Goal: Task Accomplishment & Management: Manage account settings

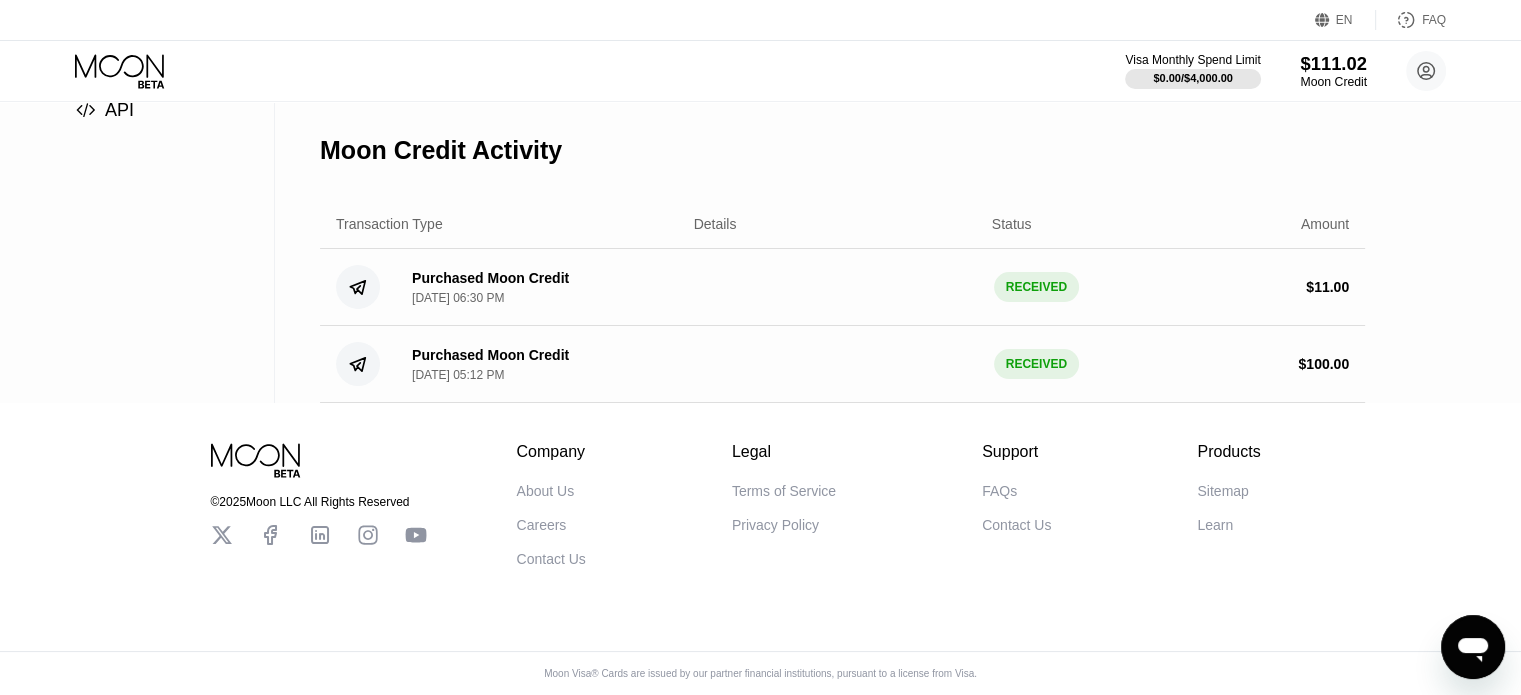
click at [1325, 71] on div "$111.02" at bounding box center [1333, 63] width 67 height 21
click at [1326, 86] on div "Moon Credit" at bounding box center [1333, 82] width 67 height 14
click at [102, 60] on icon at bounding box center [121, 71] width 93 height 35
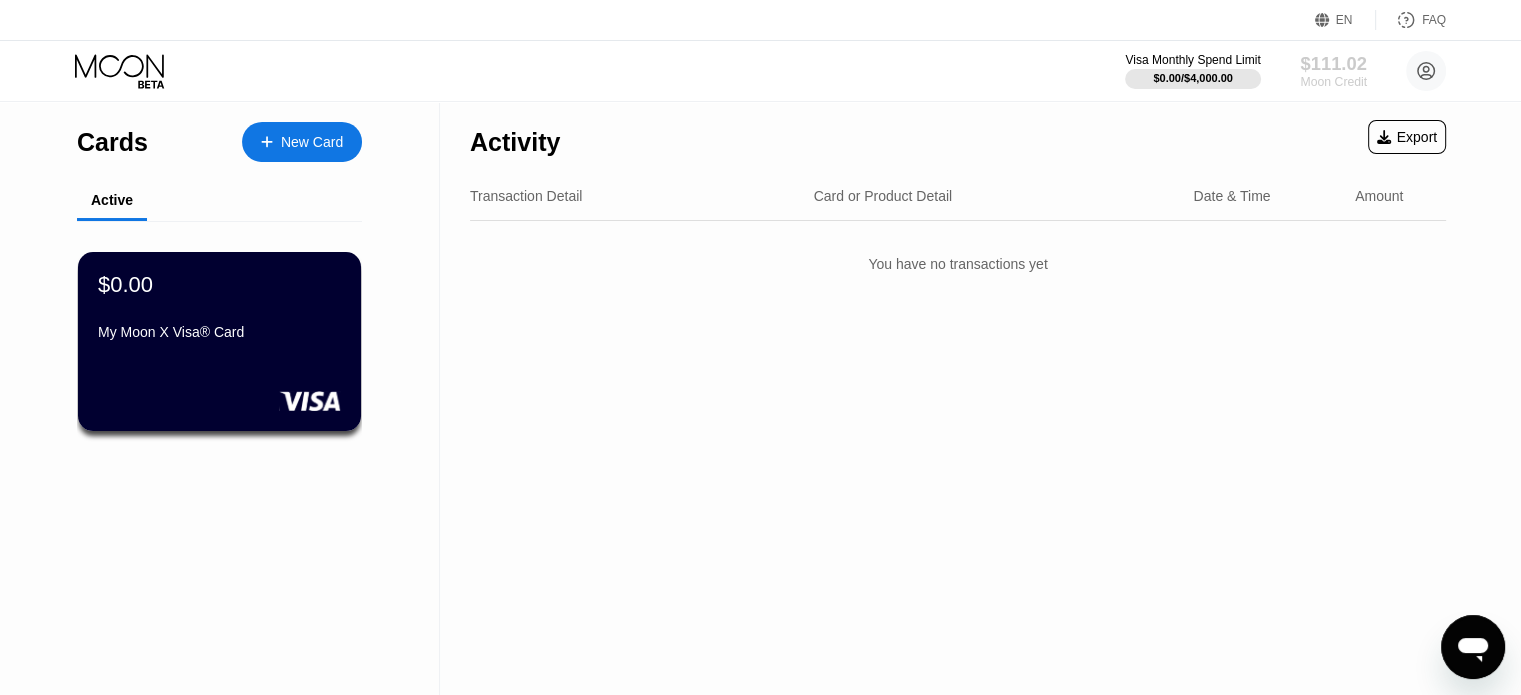
click at [1344, 74] on div "$111.02" at bounding box center [1333, 63] width 67 height 21
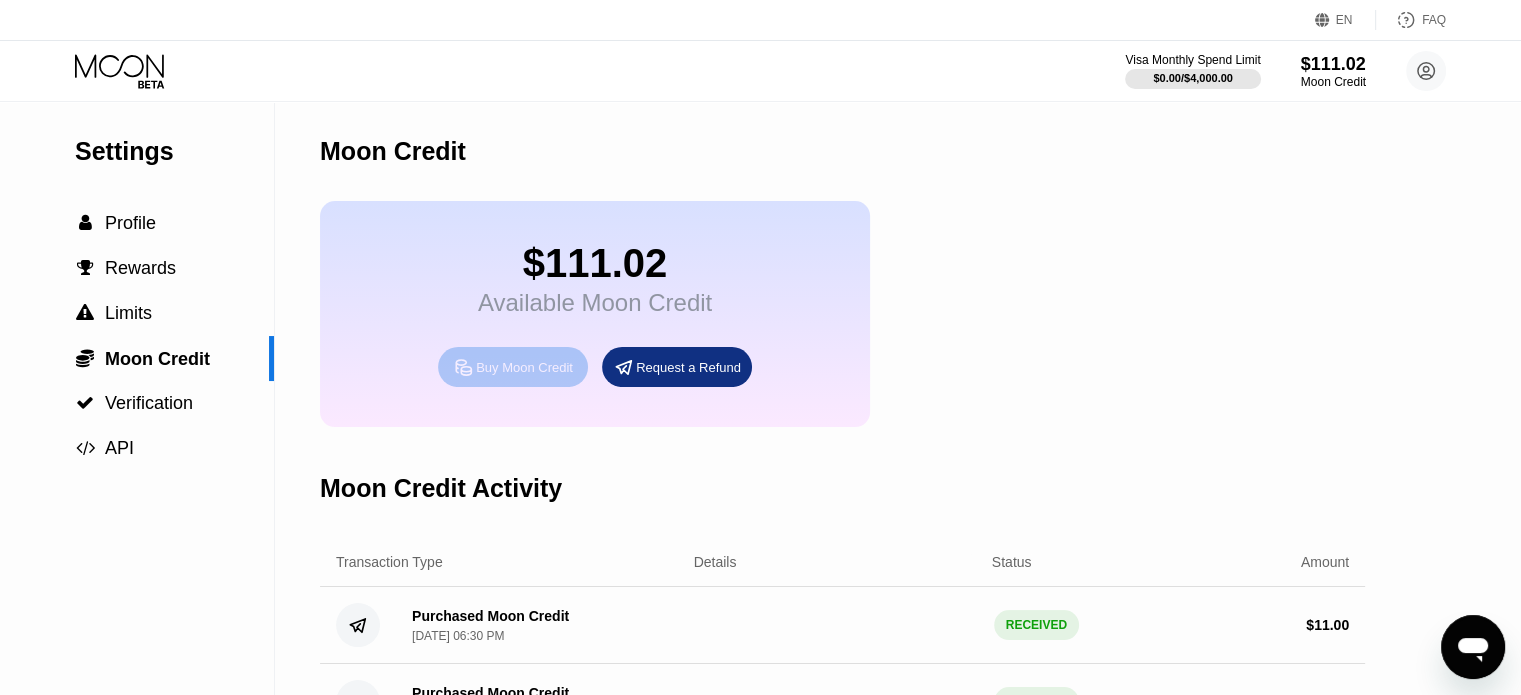
click at [536, 376] on div "Buy Moon Credit" at bounding box center [524, 367] width 97 height 17
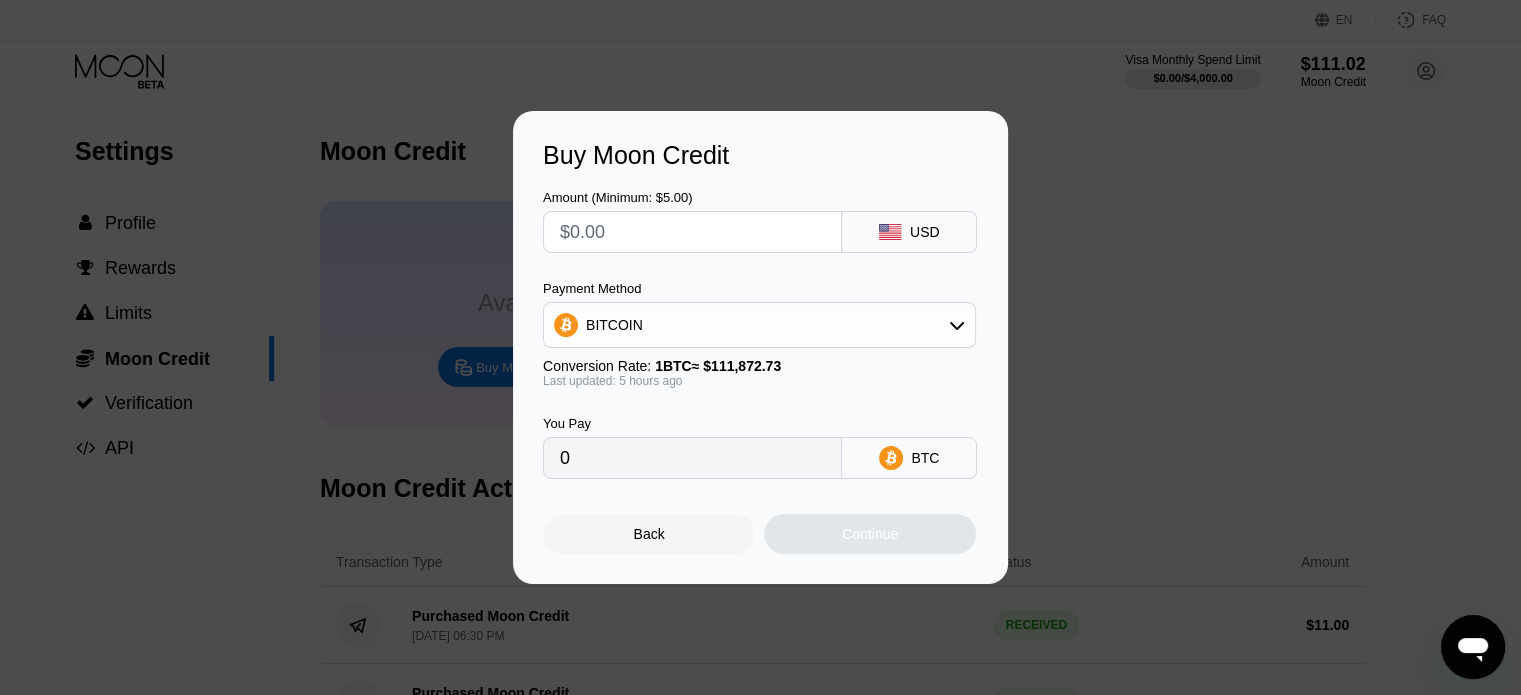
click at [615, 216] on input "text" at bounding box center [692, 232] width 265 height 40
type input "$7"
type input "0.00006220"
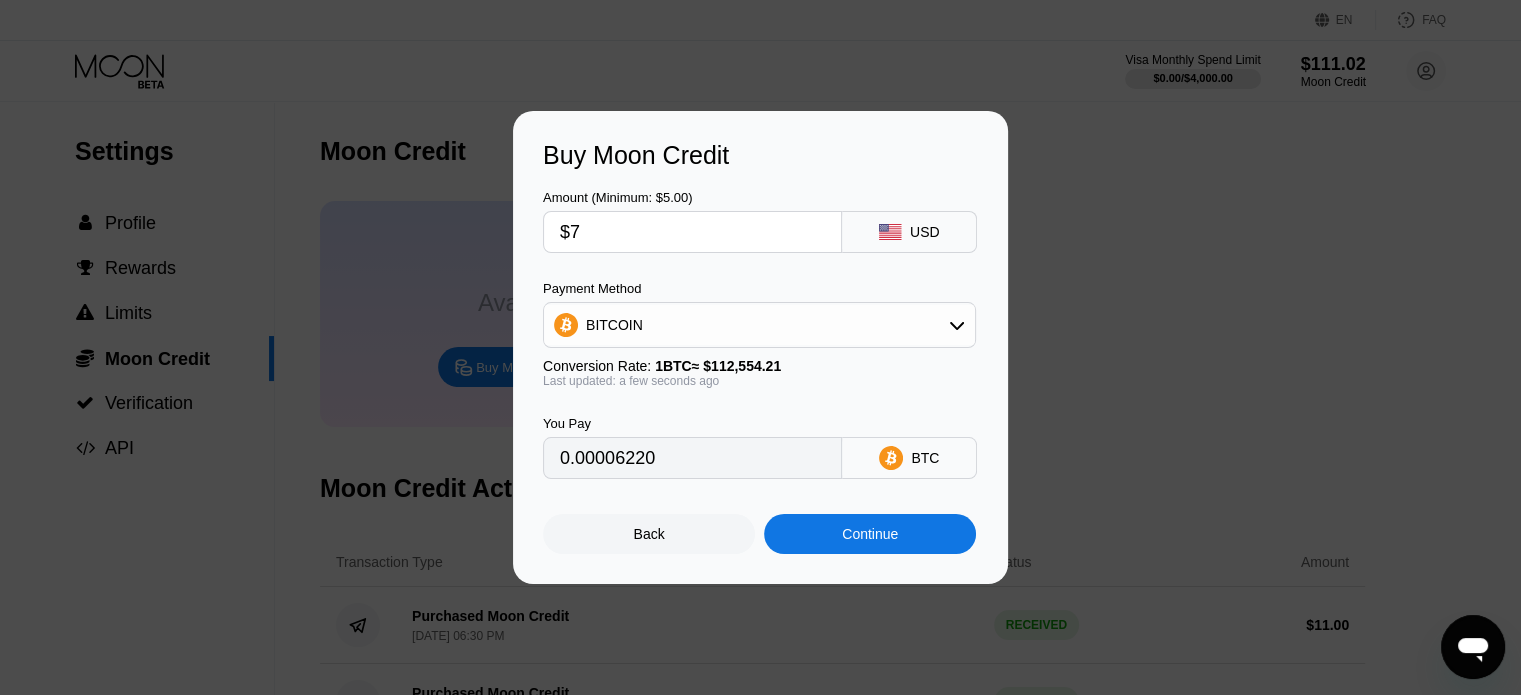
type input "$7"
click at [906, 552] on div "Continue" at bounding box center [870, 534] width 212 height 40
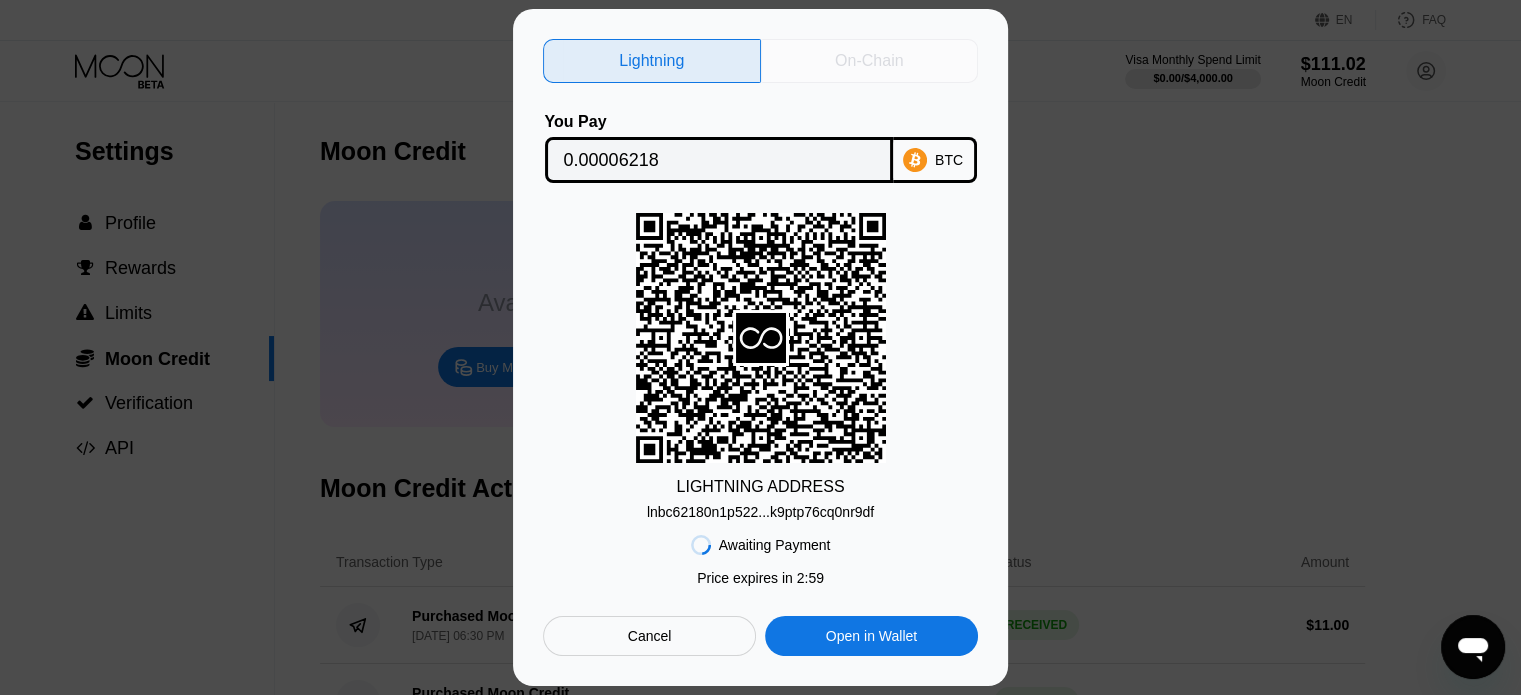
click at [856, 56] on div "On-Chain" at bounding box center [869, 61] width 68 height 20
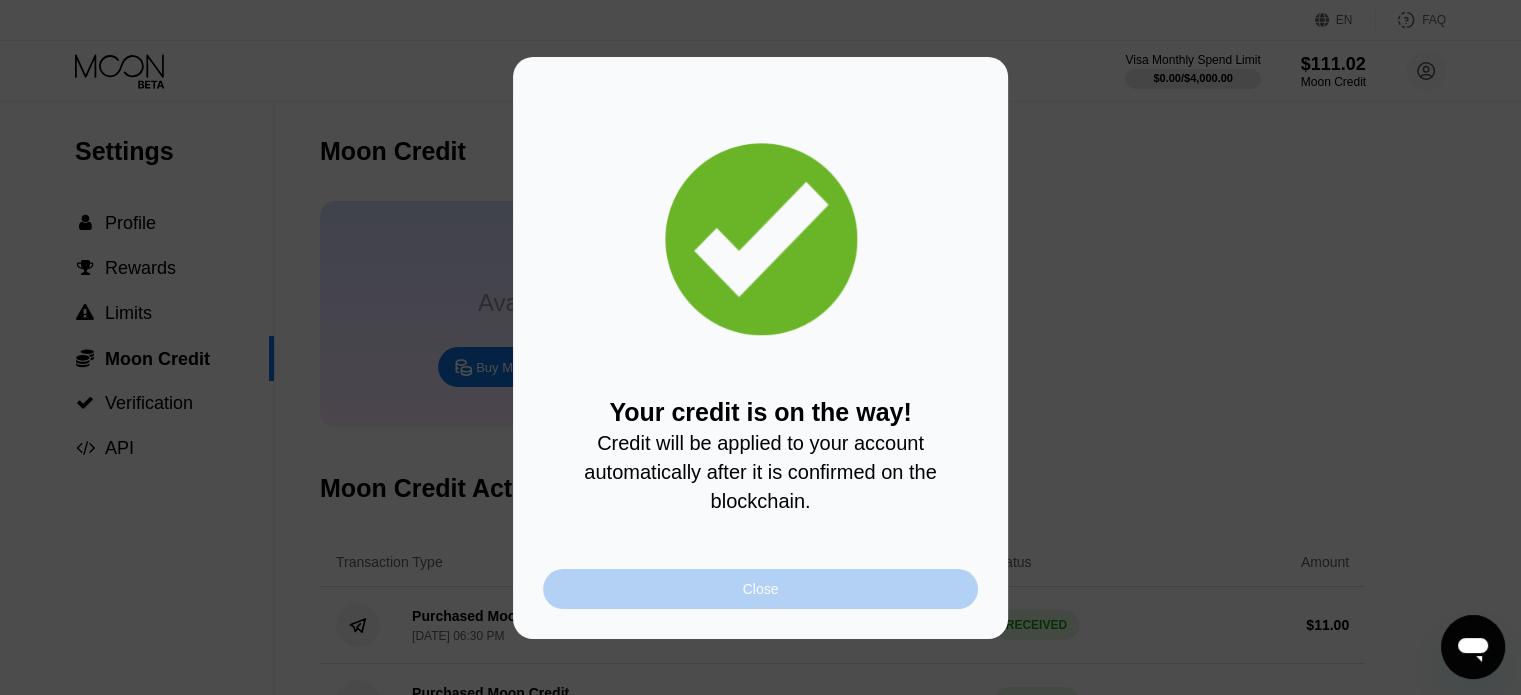
click at [751, 597] on div "Close" at bounding box center [761, 589] width 36 height 16
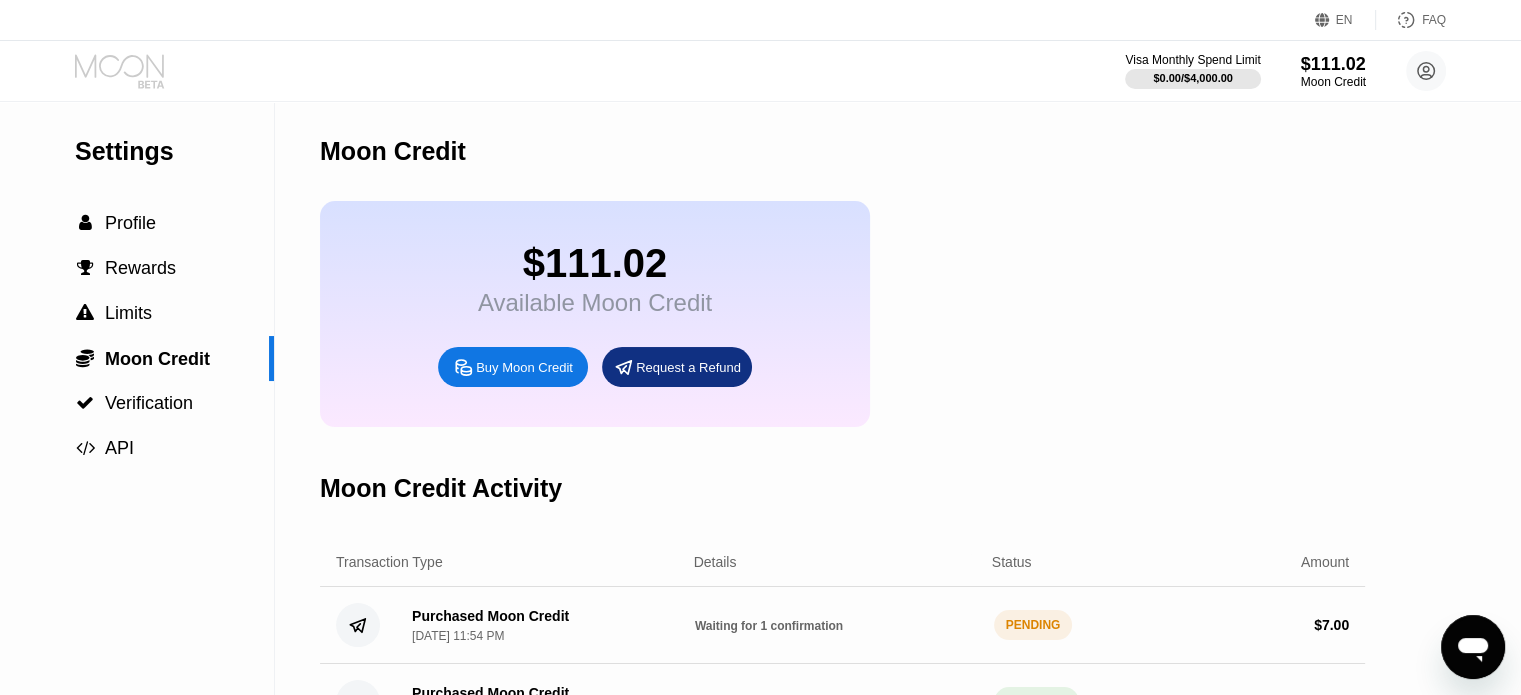
click at [129, 73] on icon at bounding box center [121, 71] width 93 height 35
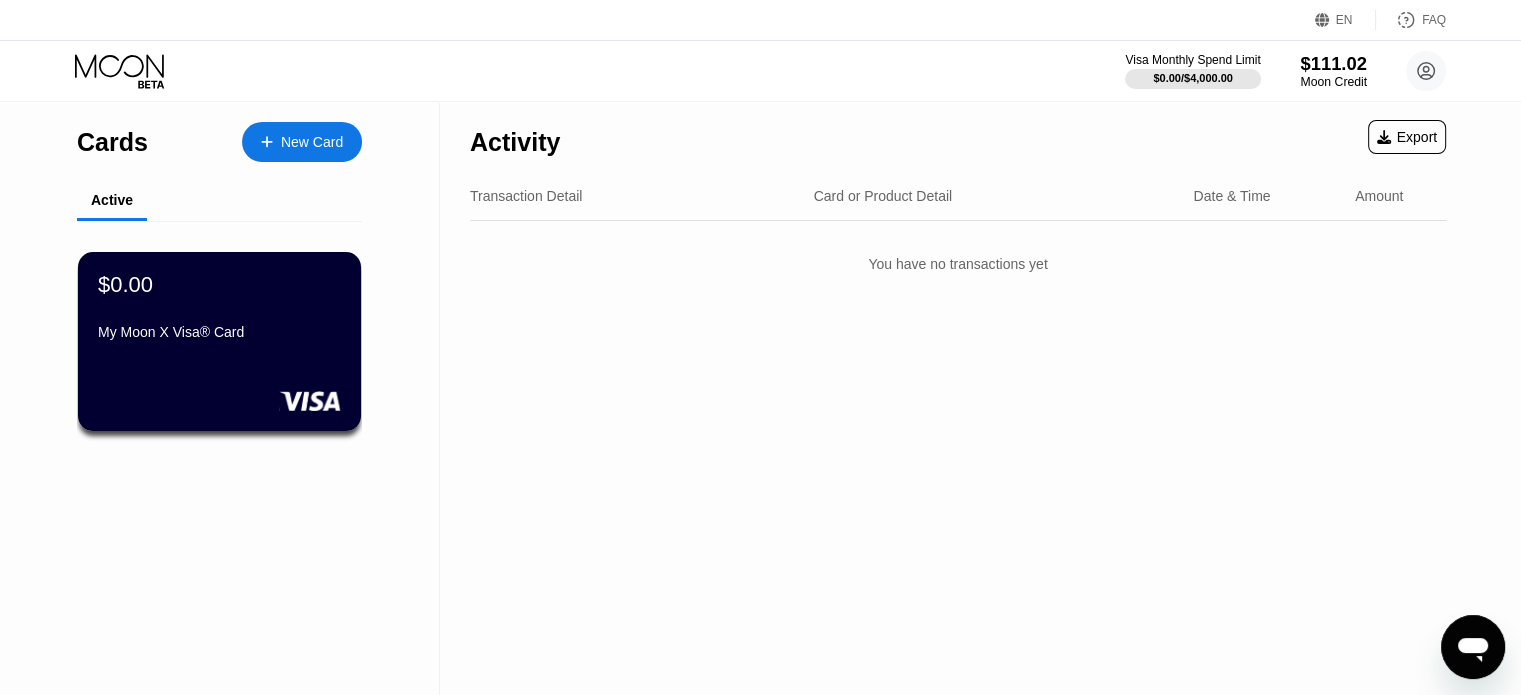
click at [1320, 53] on div "$111.02" at bounding box center [1333, 63] width 67 height 21
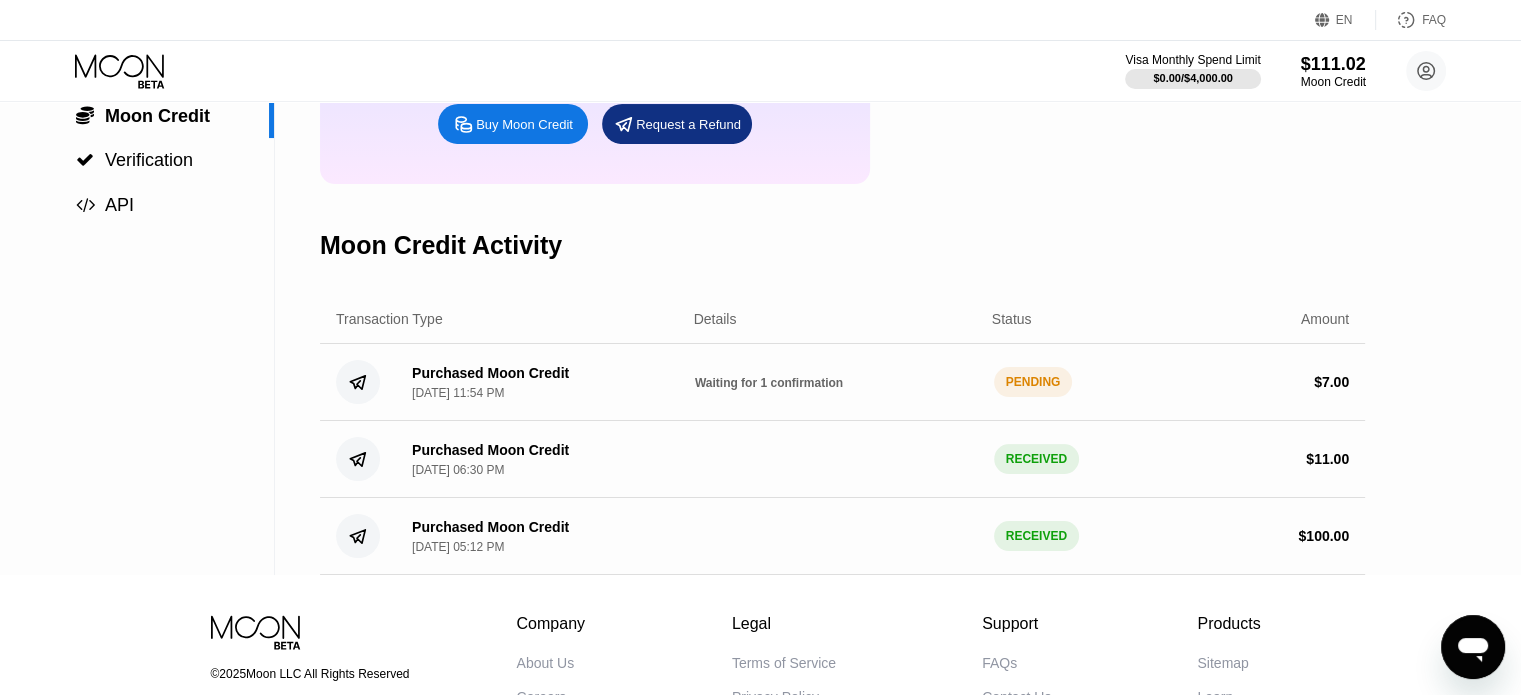
scroll to position [248, 0]
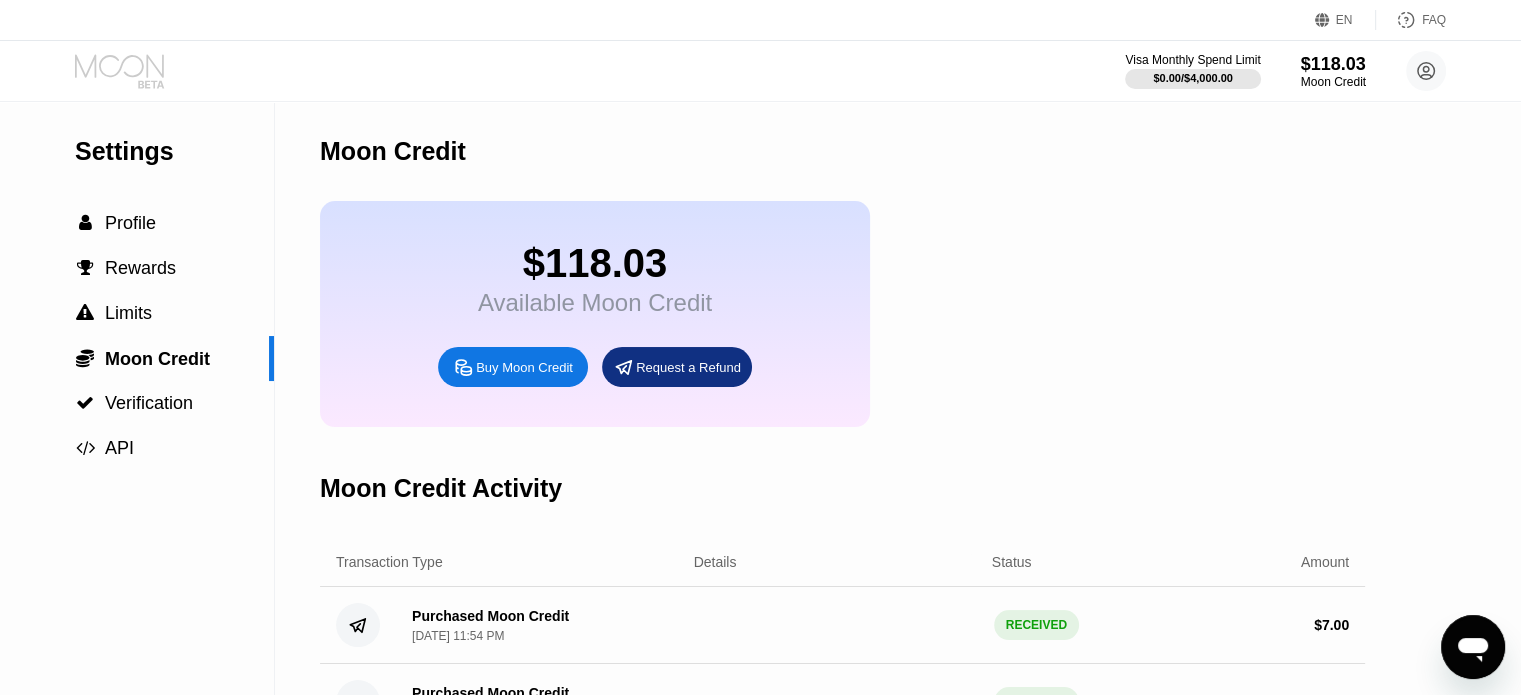
click at [128, 64] on icon at bounding box center [121, 71] width 93 height 35
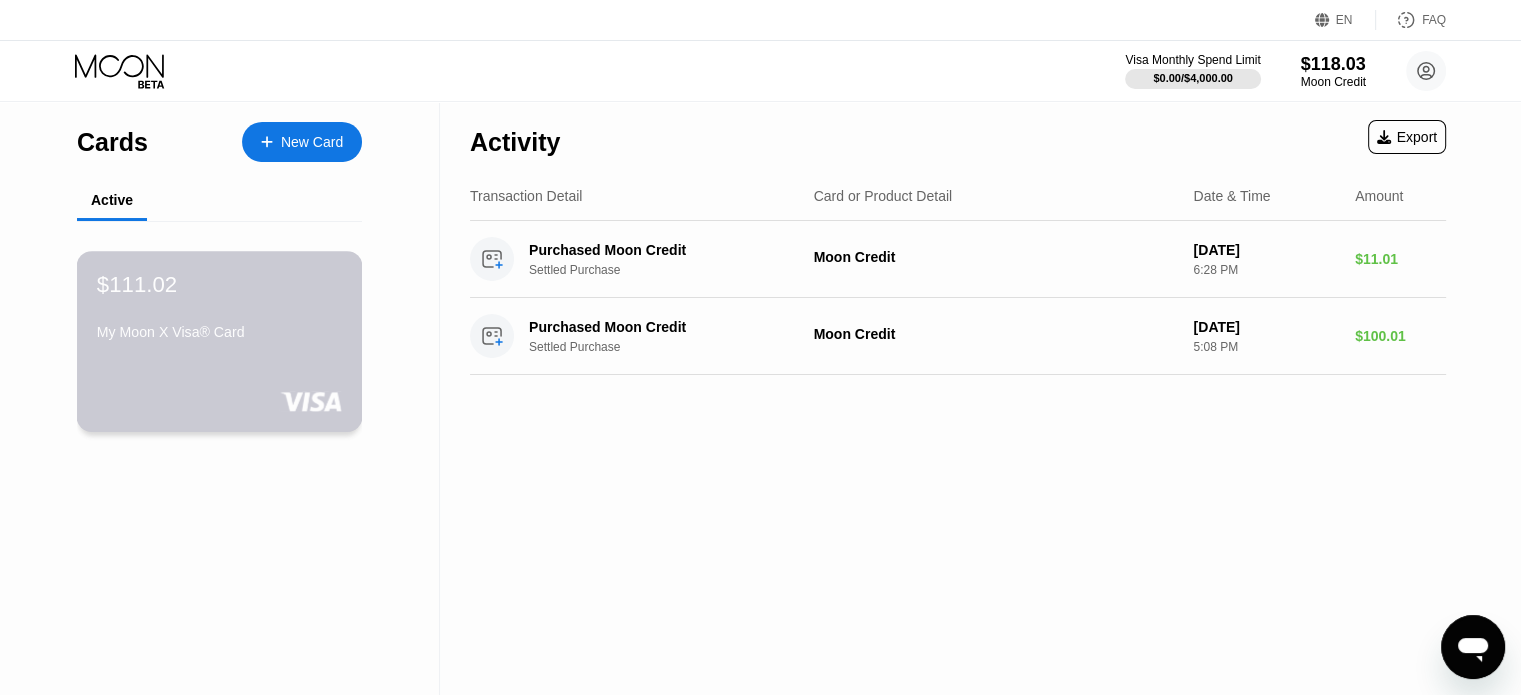
click at [213, 283] on div "$111.02" at bounding box center [219, 284] width 245 height 26
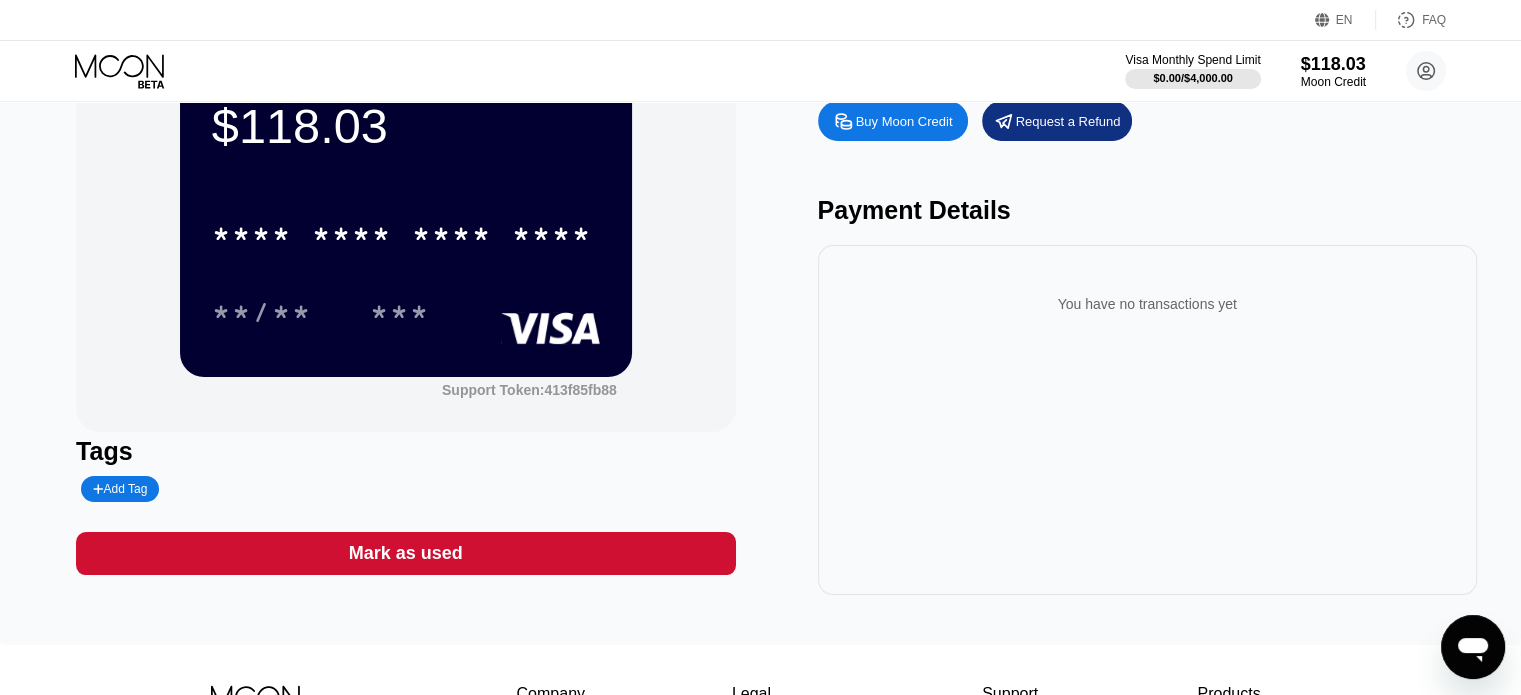
scroll to position [99, 0]
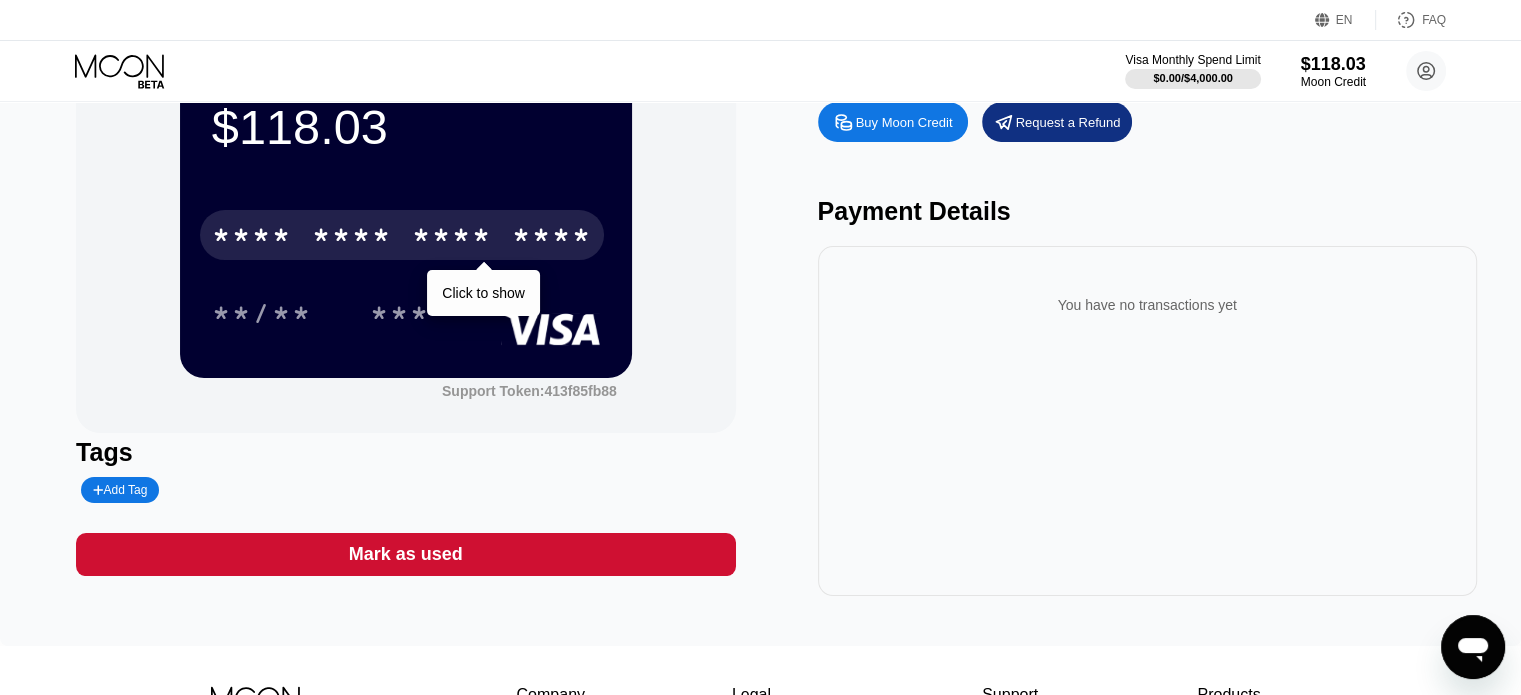
click at [323, 245] on div "* * * *" at bounding box center [352, 238] width 80 height 32
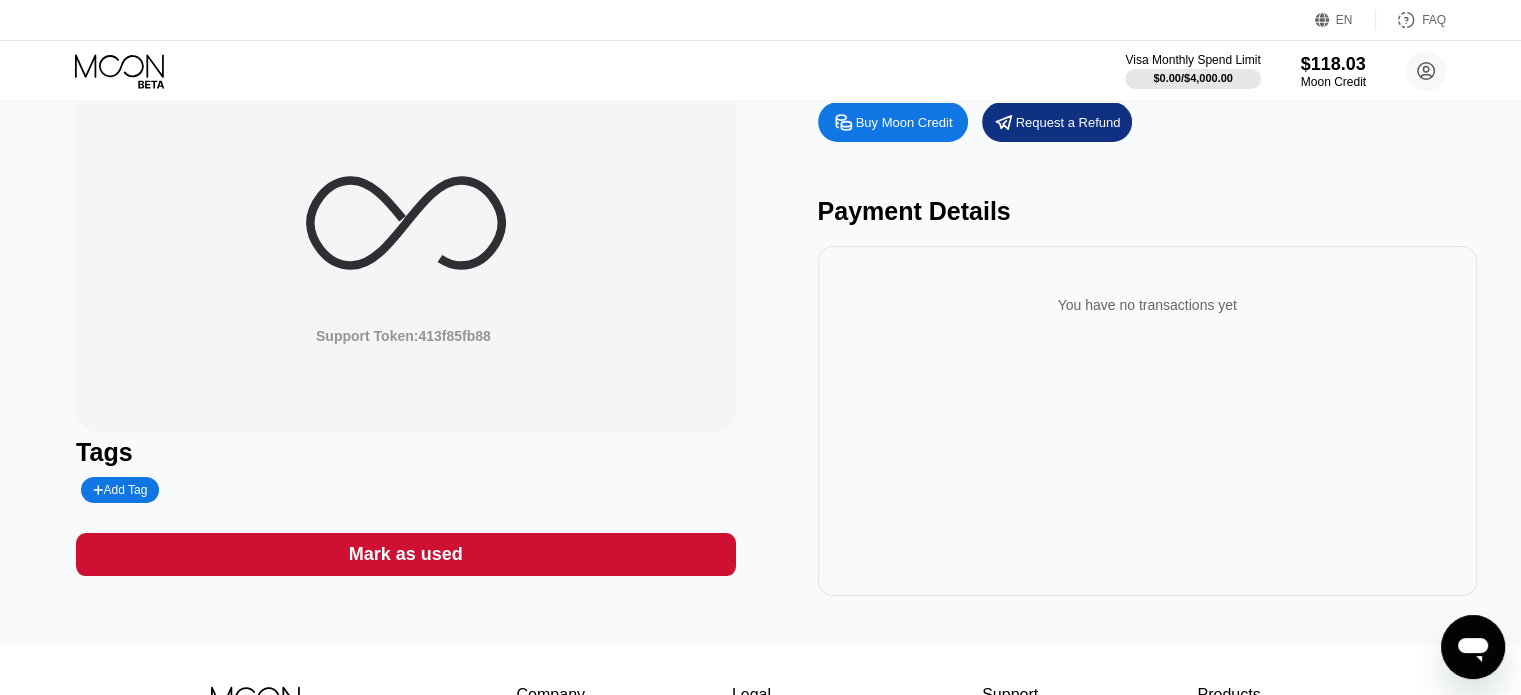
click at [323, 245] on icon at bounding box center [405, 222] width 191 height 85
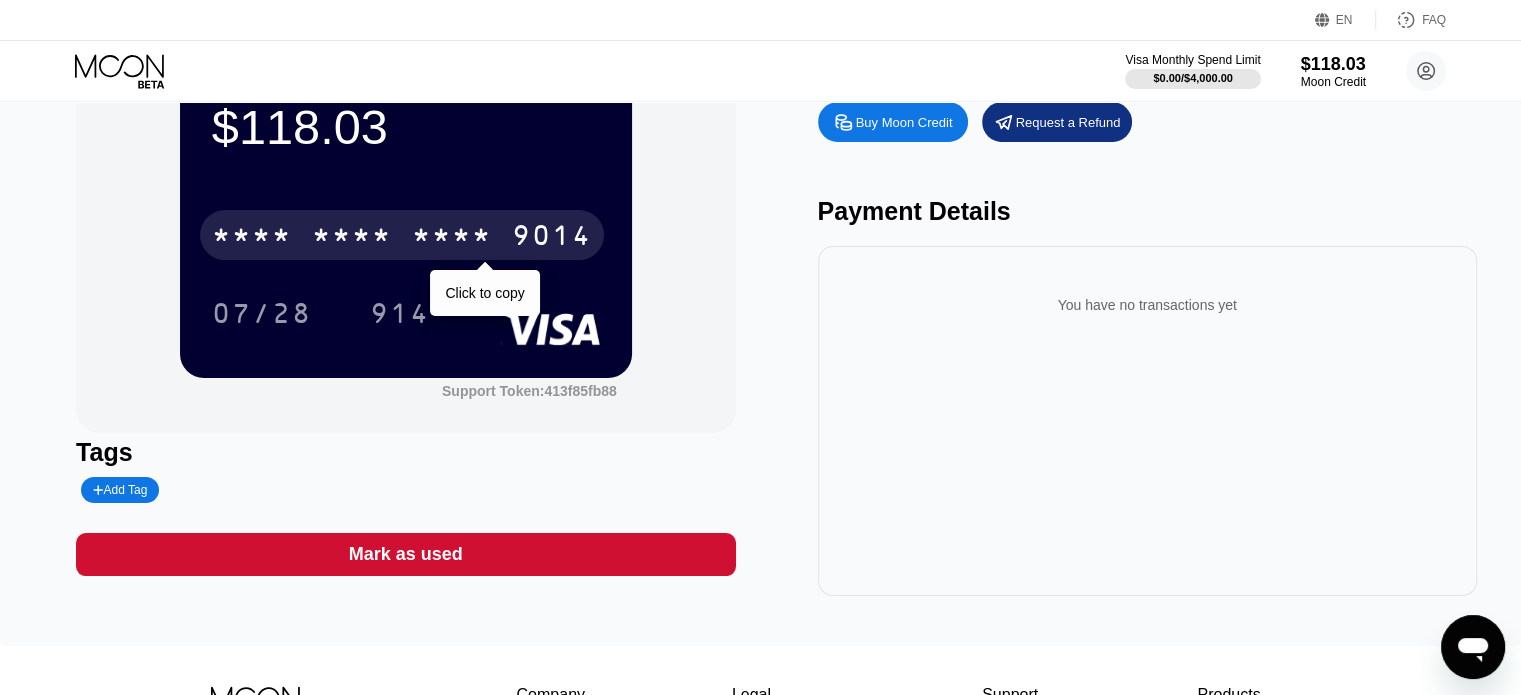
click at [442, 231] on div "* * * *" at bounding box center [452, 238] width 80 height 32
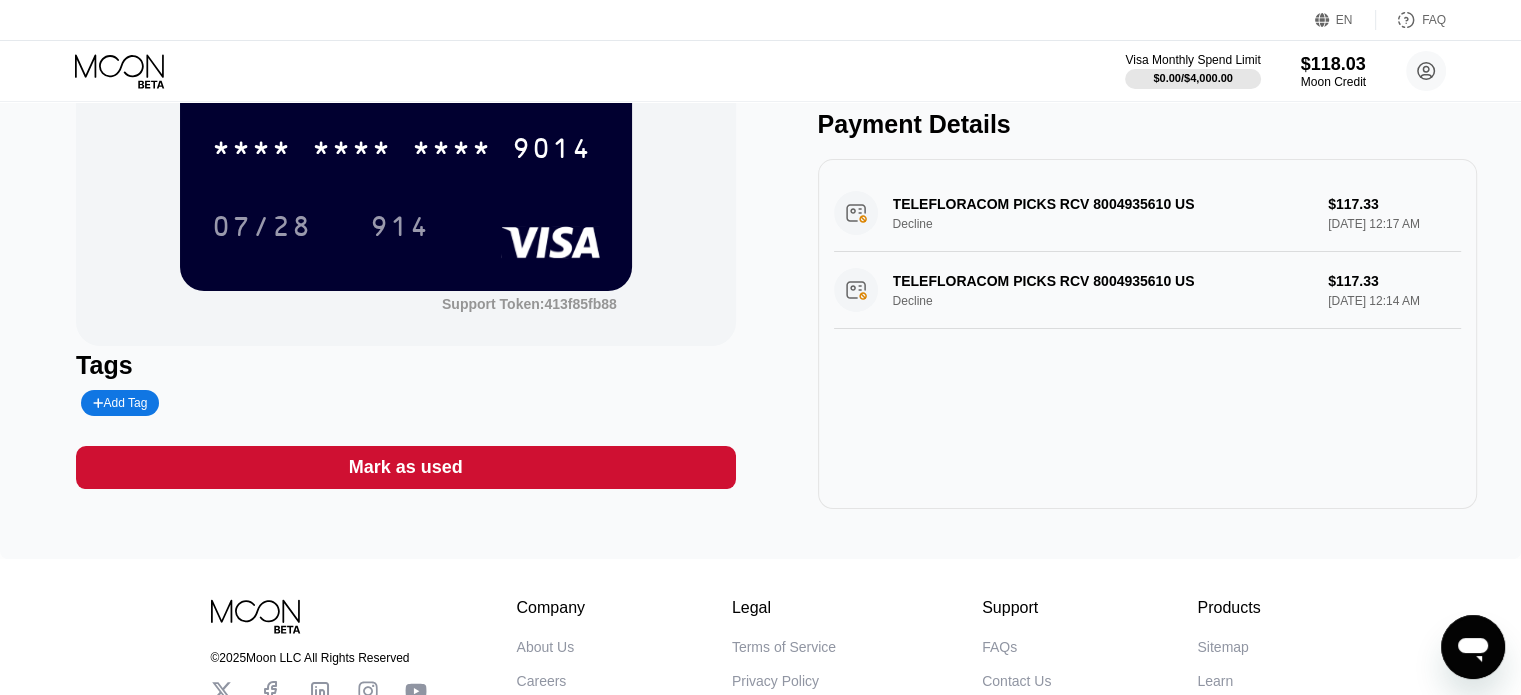
scroll to position [204, 0]
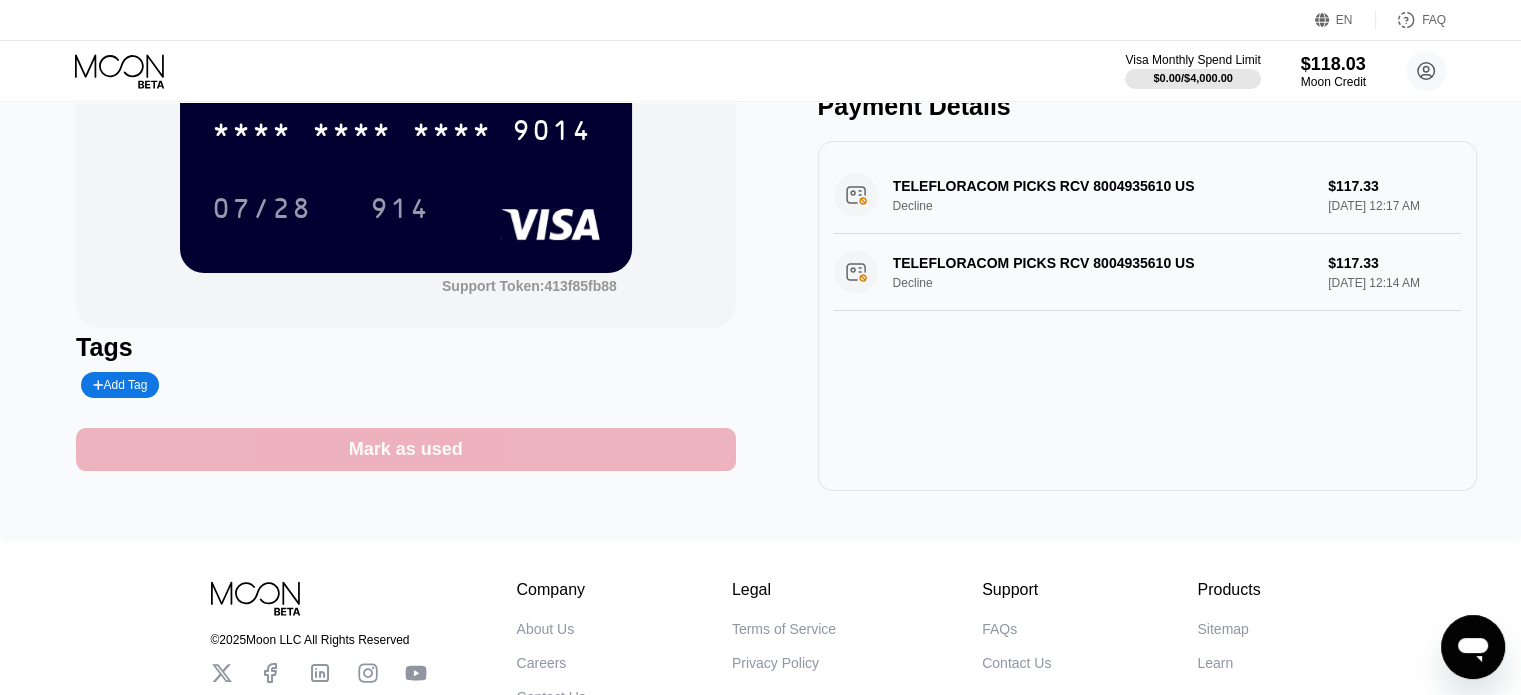
click at [640, 444] on div "Mark as used" at bounding box center [405, 449] width 659 height 43
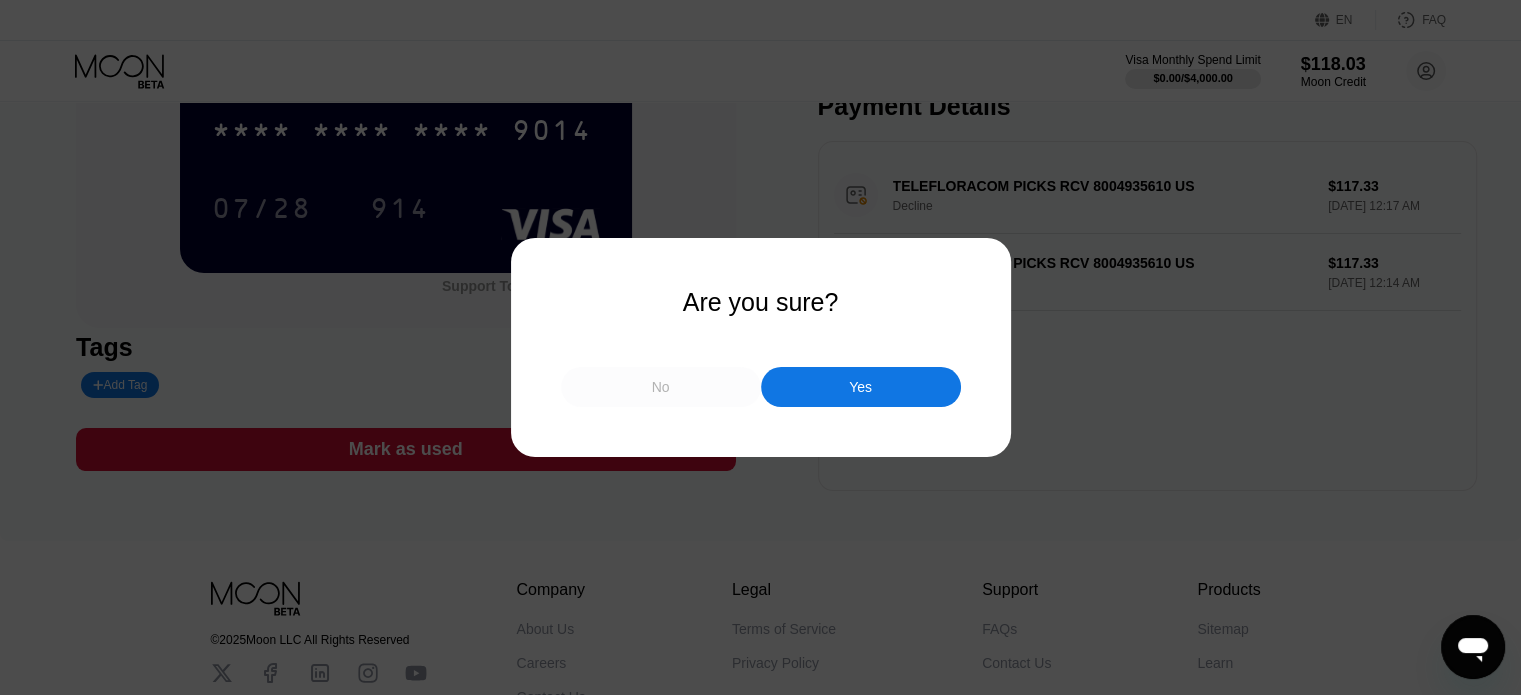
click at [711, 398] on div "No" at bounding box center [661, 387] width 200 height 40
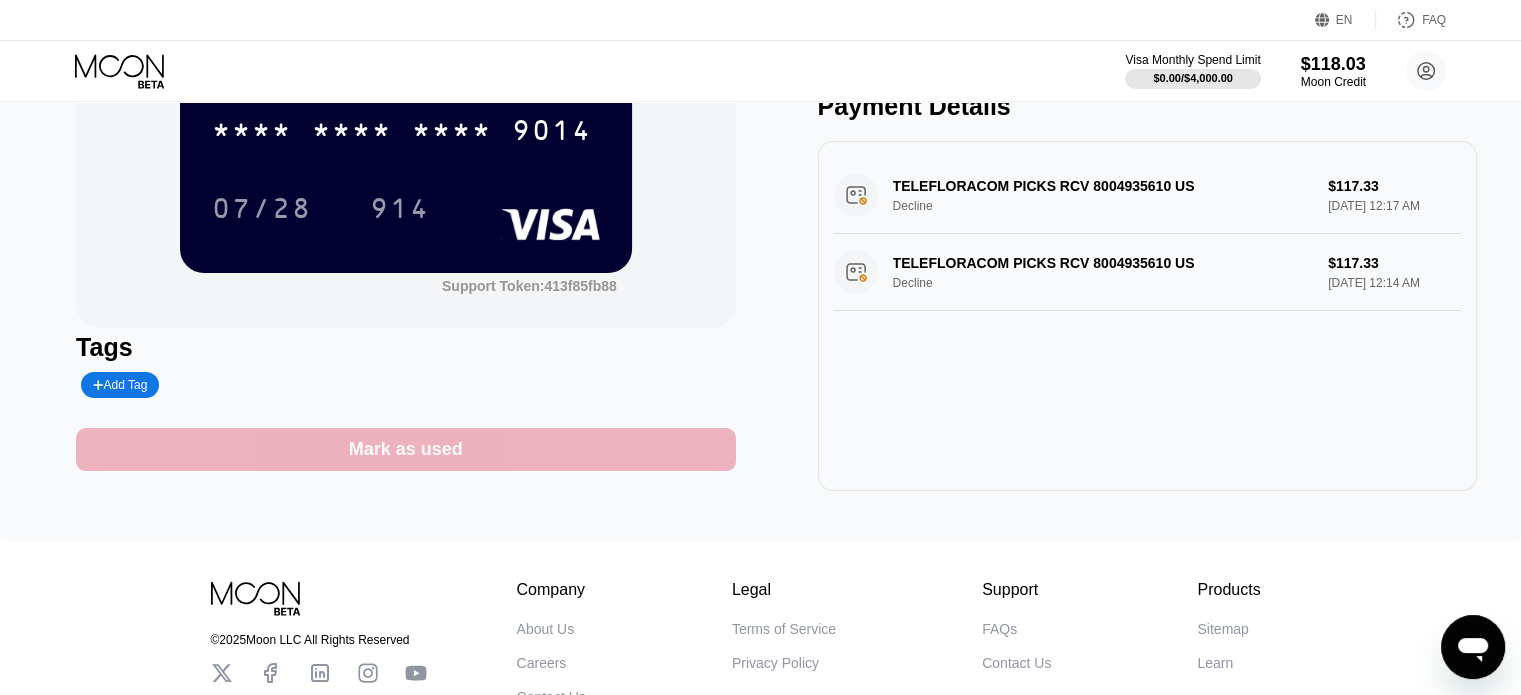
click at [620, 471] on div "Mark as used" at bounding box center [405, 449] width 659 height 43
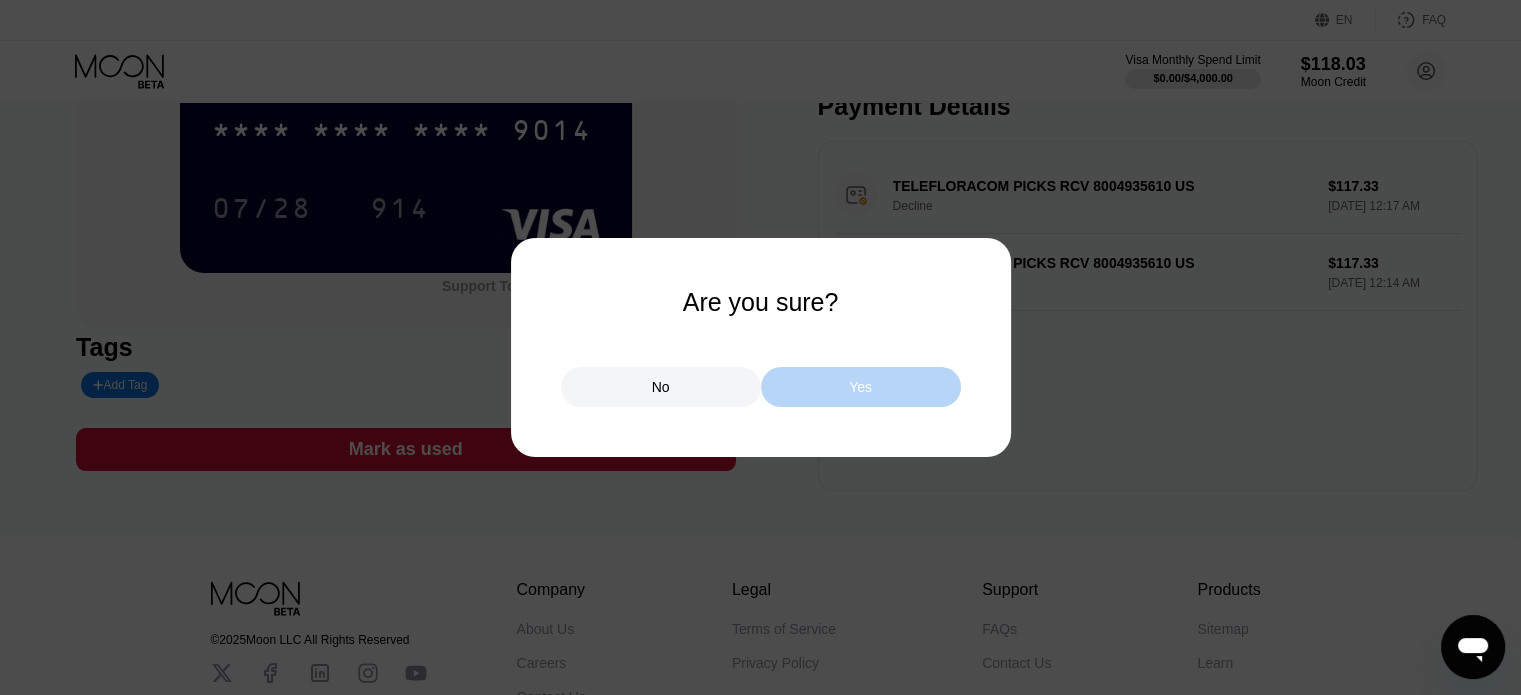
click at [813, 397] on div "Yes" at bounding box center [861, 387] width 200 height 40
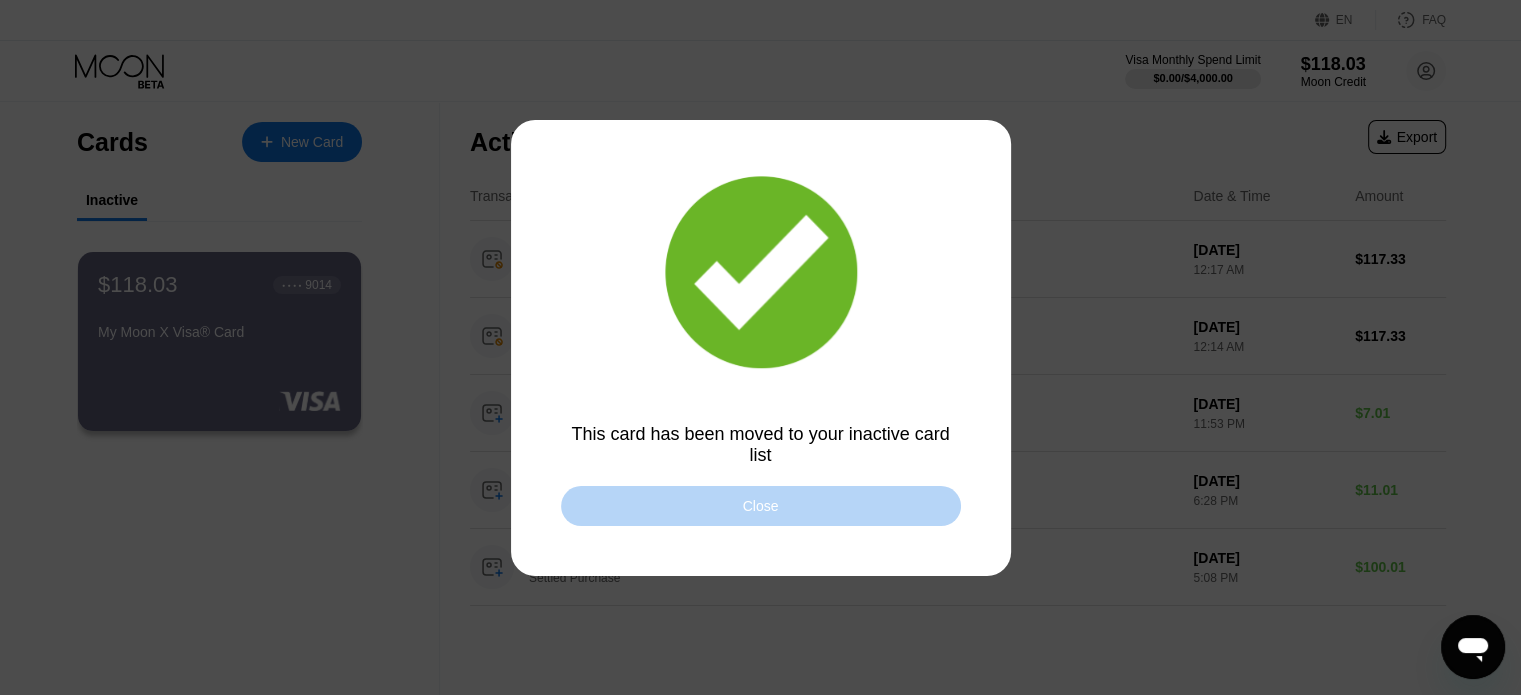
click at [767, 506] on div "Close" at bounding box center [761, 506] width 36 height 16
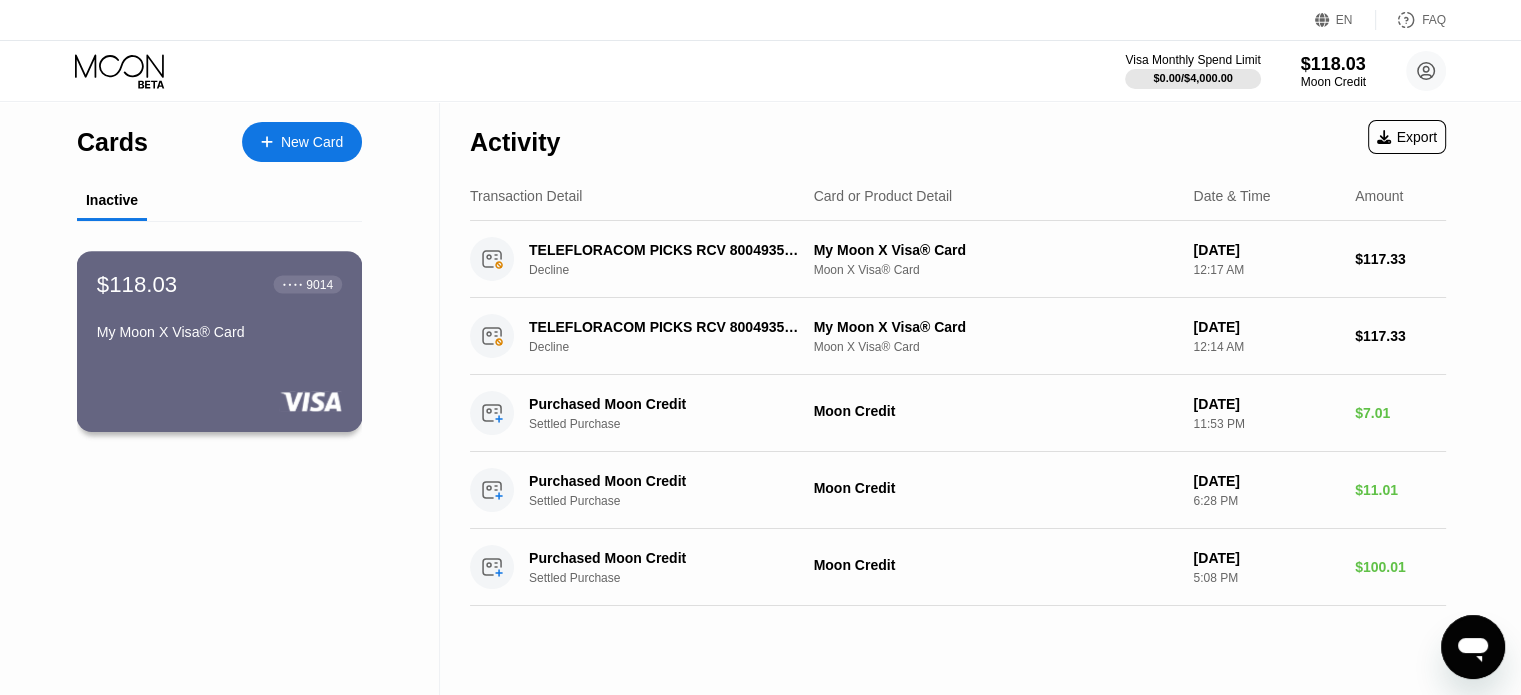
click at [176, 348] on div "My Moon X Visa® Card" at bounding box center [219, 336] width 245 height 24
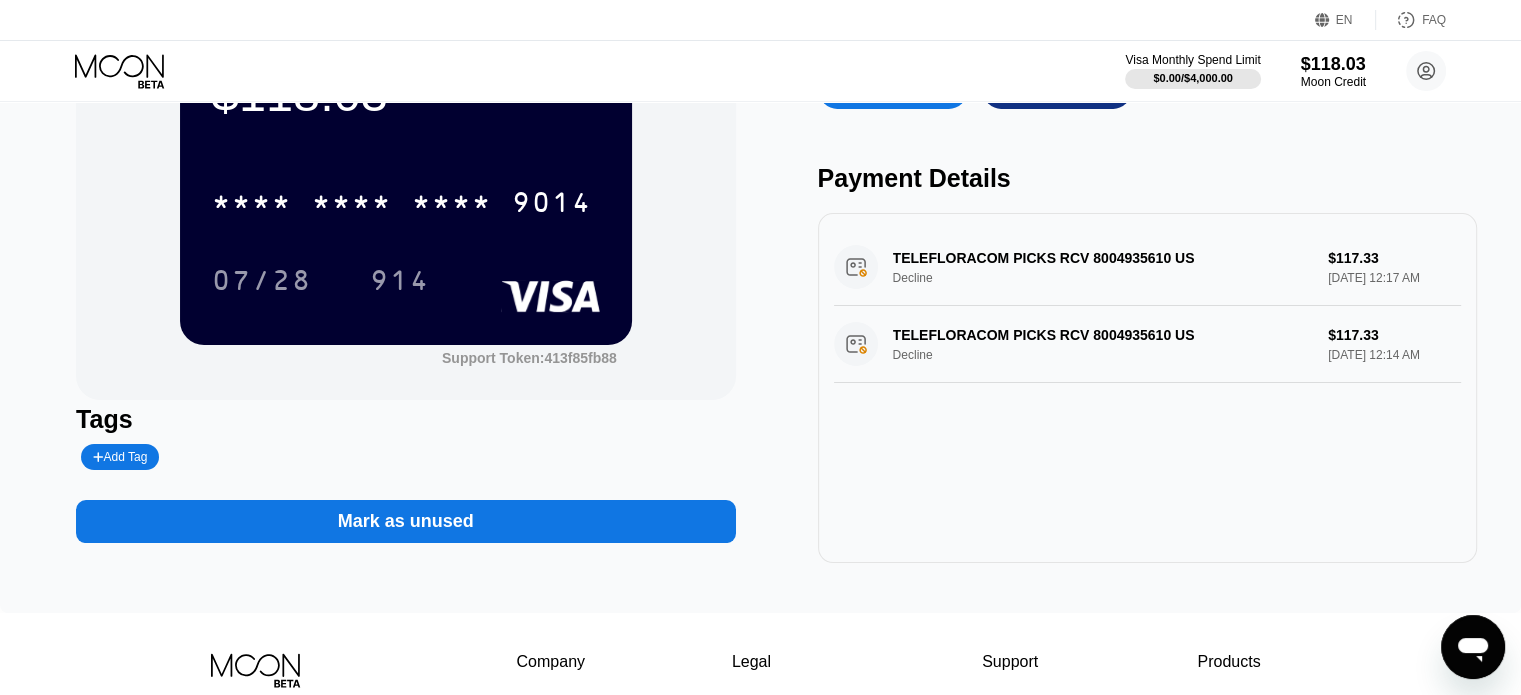
scroll to position [138, 0]
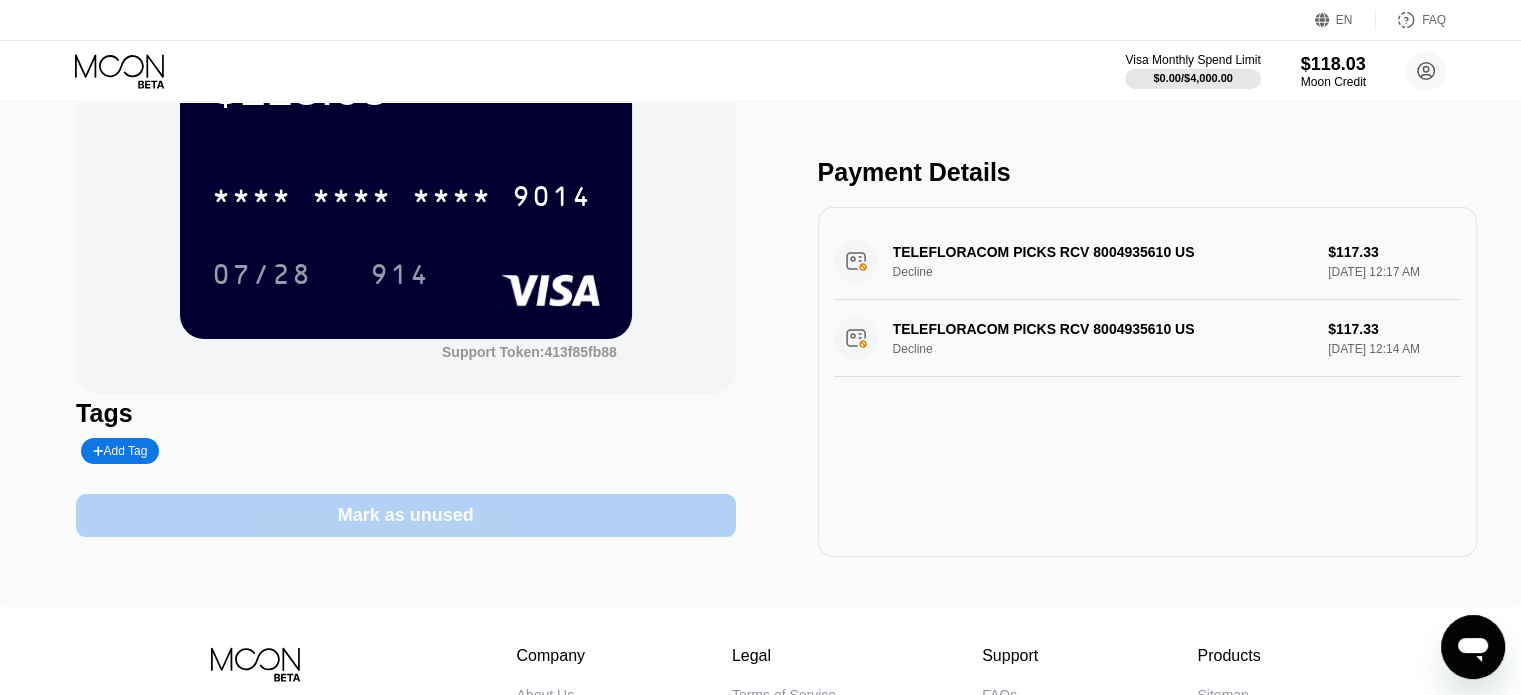
click at [359, 512] on div "Mark as unused" at bounding box center [406, 515] width 136 height 23
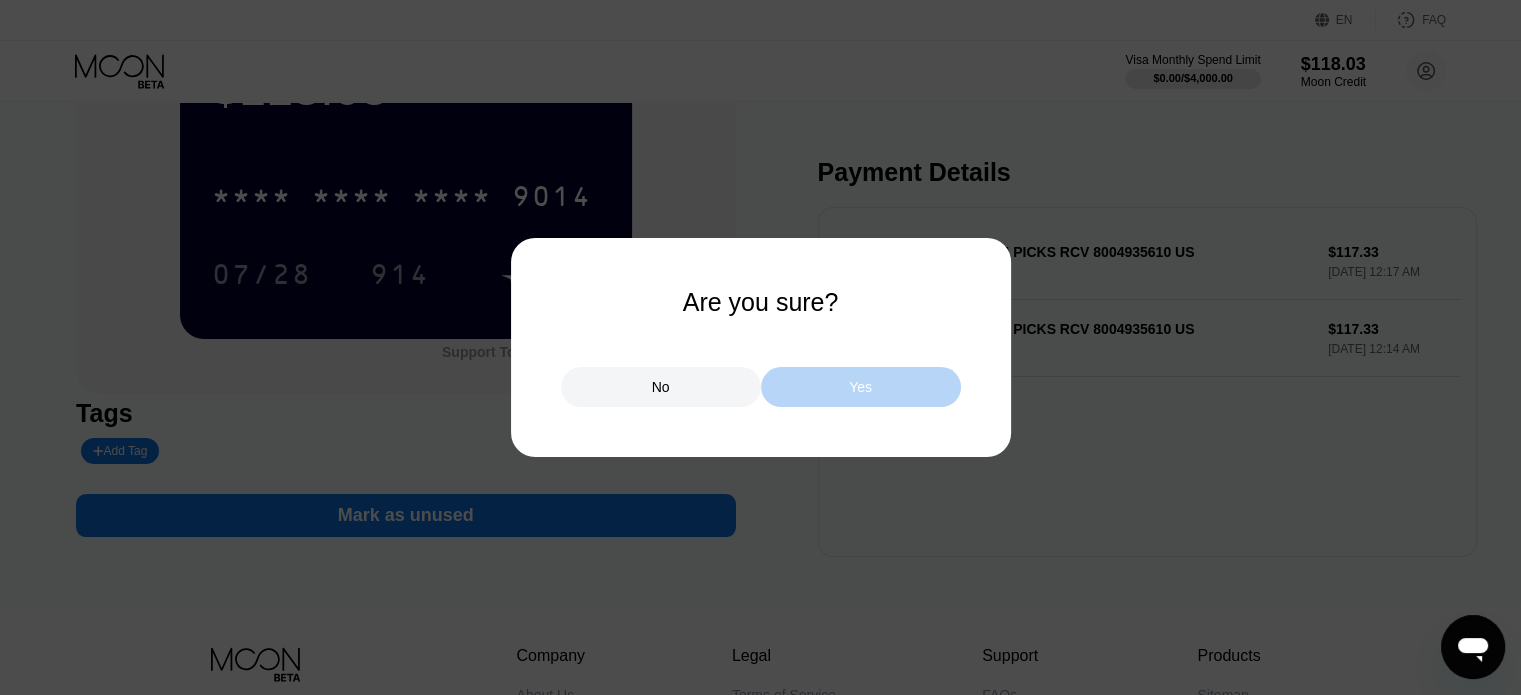
click at [833, 403] on div "Yes" at bounding box center [861, 387] width 200 height 40
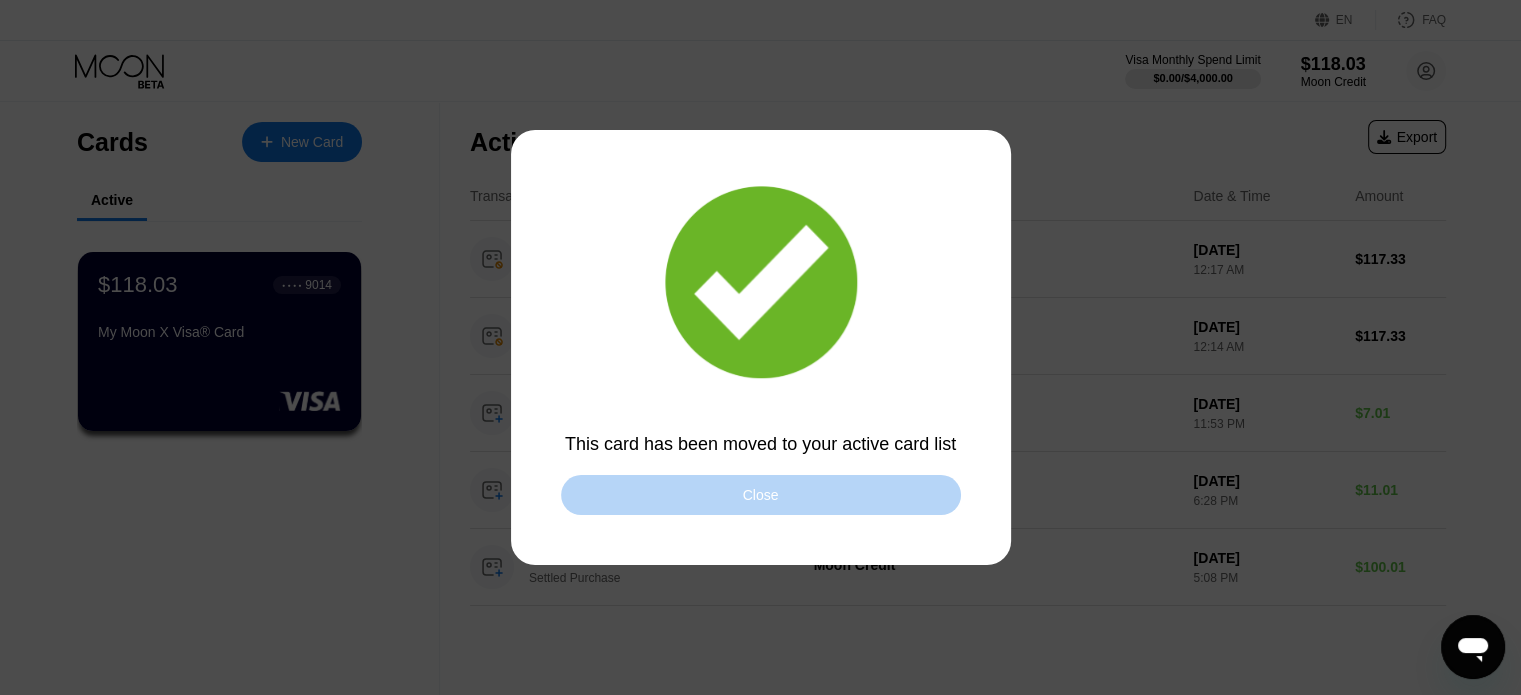
click at [771, 503] on div "Close" at bounding box center [761, 495] width 36 height 16
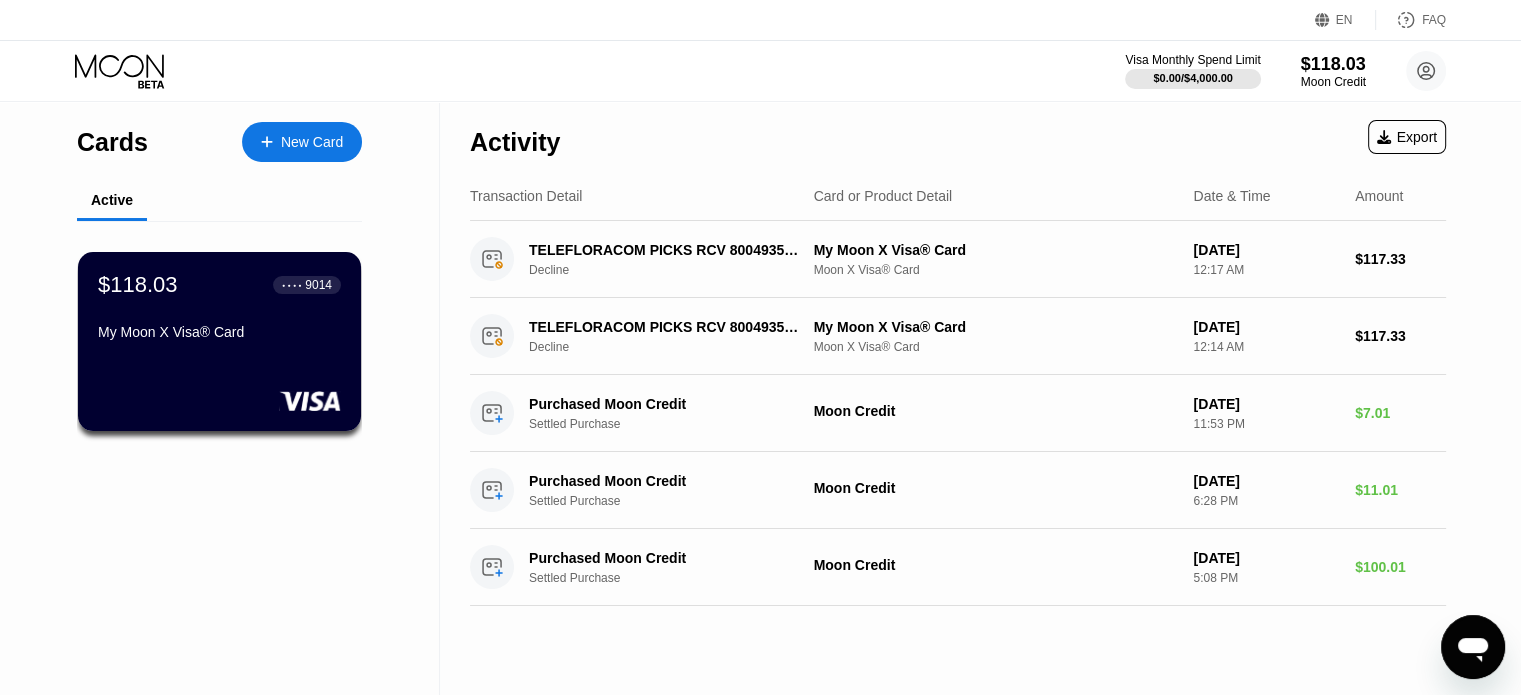
click at [84, 169] on div "Cards New Card" at bounding box center [219, 137] width 285 height 70
click at [133, 67] on icon at bounding box center [121, 71] width 93 height 35
